Goal: Find specific page/section: Find specific page/section

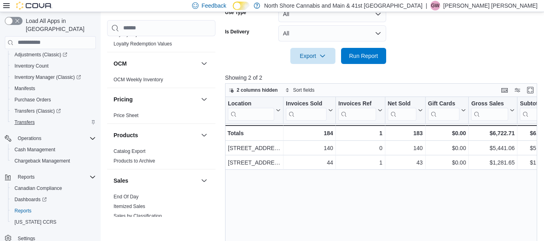
scroll to position [109, 0]
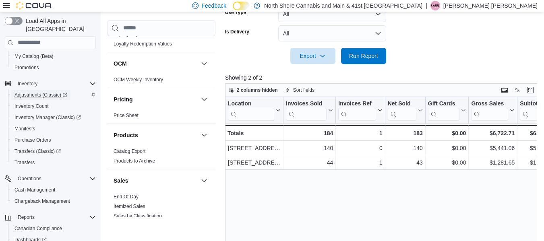
click at [44, 92] on span "Adjustments (Classic)" at bounding box center [41, 95] width 53 height 6
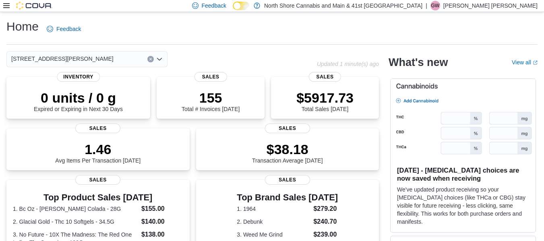
click at [6, 7] on icon at bounding box center [6, 5] width 6 height 6
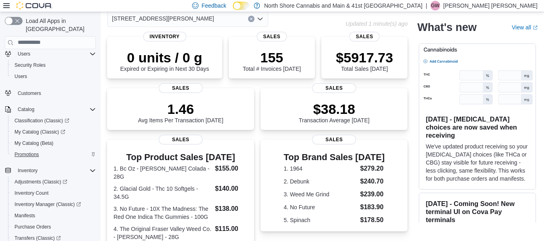
scroll to position [40, 0]
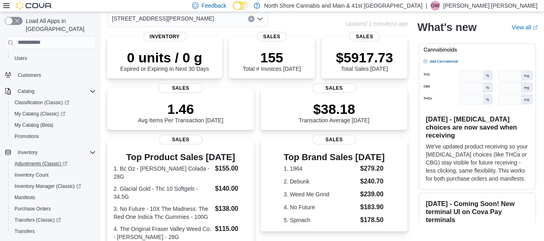
click at [45, 158] on link "Adjustments (Classic)" at bounding box center [53, 163] width 91 height 11
